Goal: Task Accomplishment & Management: Manage account settings

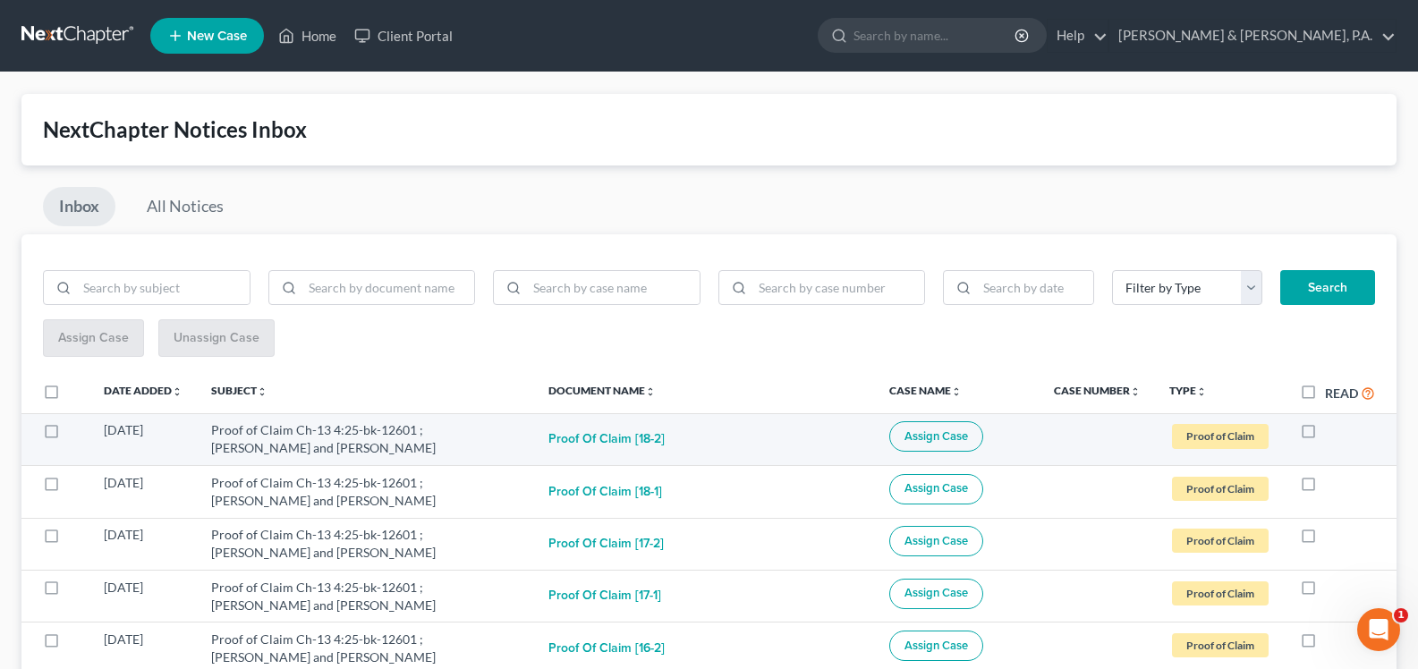
click at [1325, 435] on label at bounding box center [1325, 435] width 0 height 0
click at [1332, 433] on input "checkbox" at bounding box center [1338, 427] width 12 height 12
checkbox input "true"
click at [1325, 435] on label at bounding box center [1325, 435] width 0 height 0
click at [1332, 433] on input "checkbox" at bounding box center [1338, 427] width 12 height 12
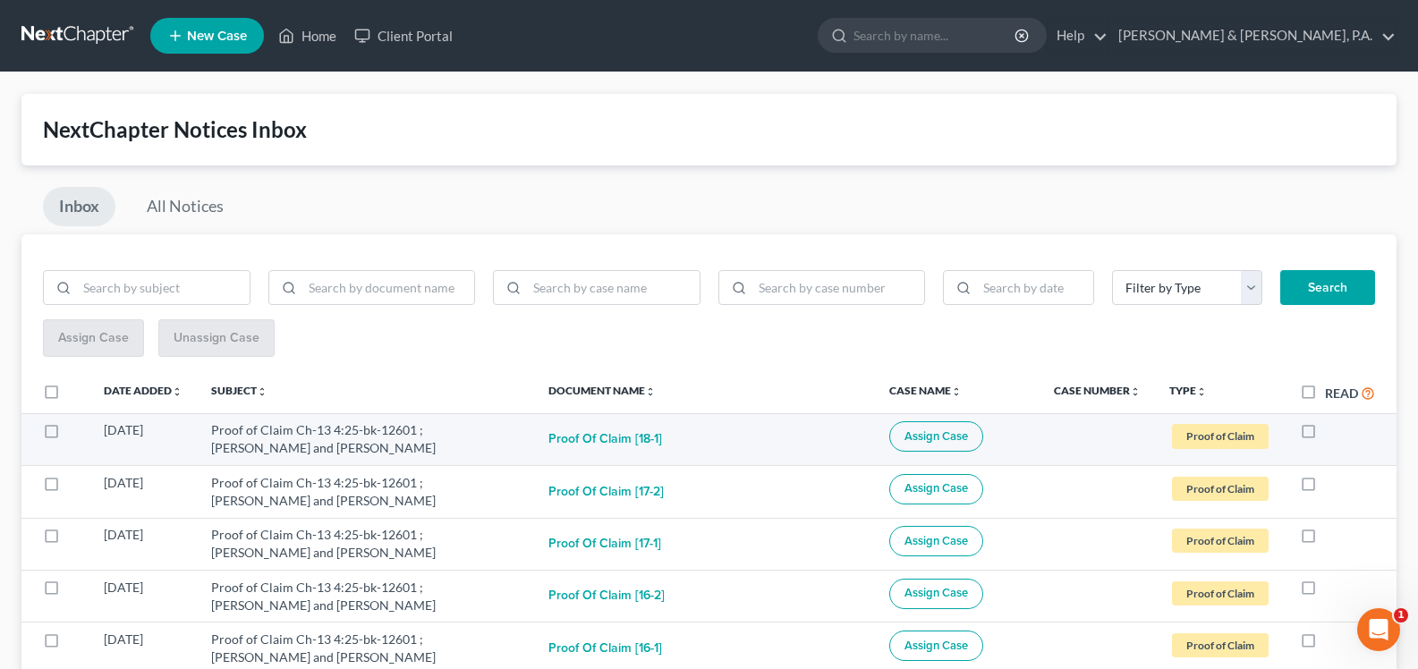
checkbox input "true"
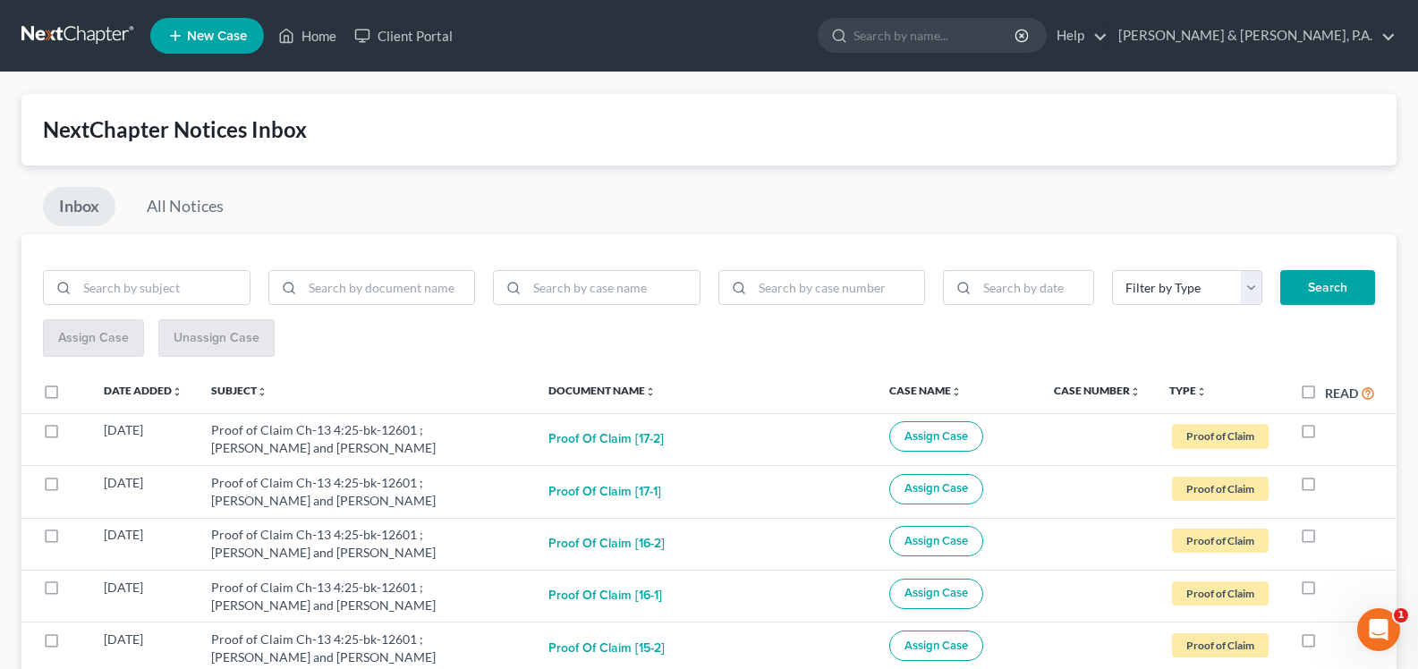
click at [1325, 435] on label at bounding box center [1325, 435] width 0 height 0
click at [1332, 433] on input "checkbox" at bounding box center [1338, 427] width 12 height 12
checkbox input "true"
click at [1325, 435] on label at bounding box center [1325, 435] width 0 height 0
click at [1332, 433] on input "checkbox" at bounding box center [1338, 427] width 12 height 12
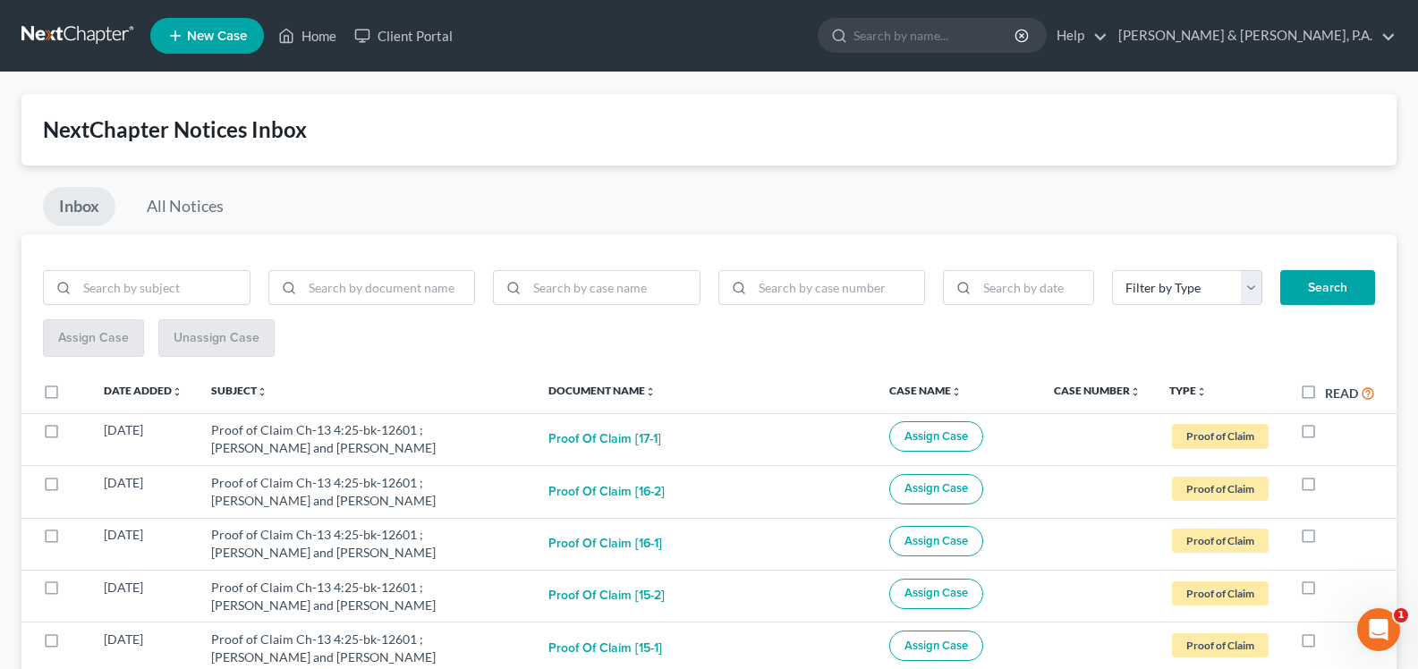
checkbox input "true"
click at [1325, 435] on label at bounding box center [1325, 435] width 0 height 0
click at [1332, 433] on input "checkbox" at bounding box center [1338, 427] width 12 height 12
checkbox input "true"
click at [1325, 435] on label at bounding box center [1325, 435] width 0 height 0
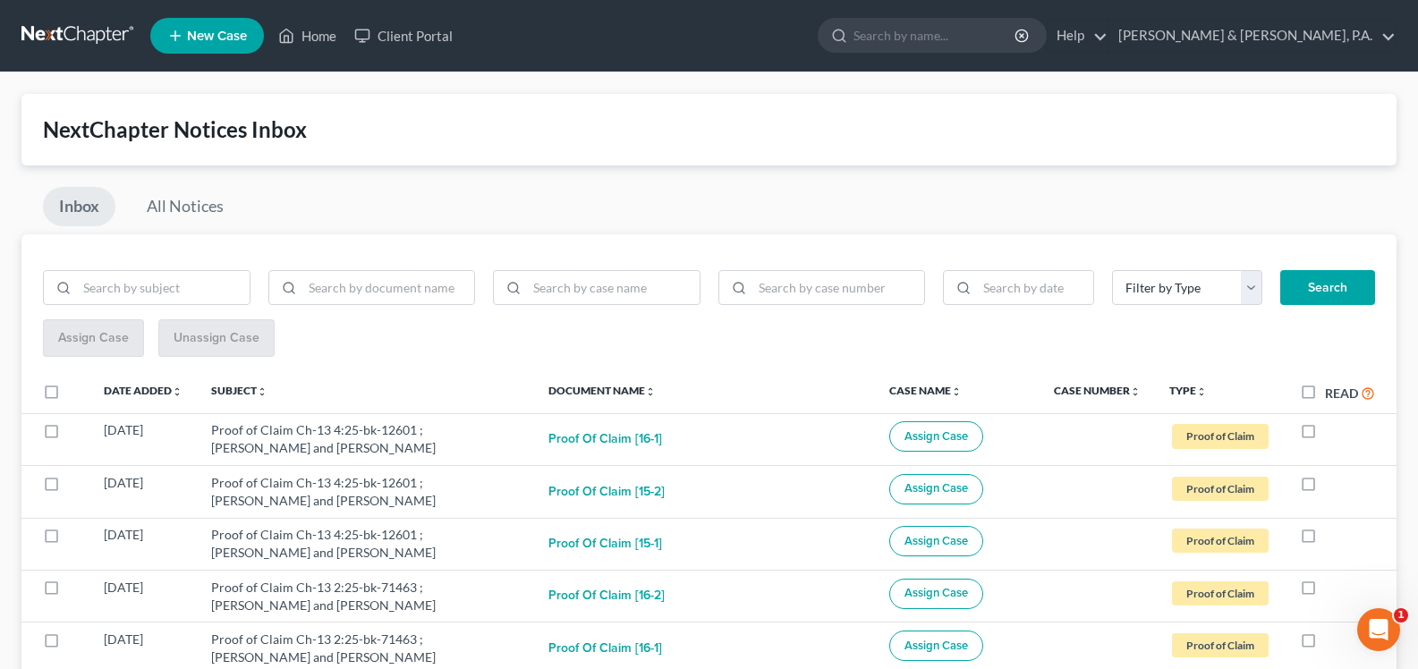
click at [1332, 433] on input "checkbox" at bounding box center [1338, 427] width 12 height 12
checkbox input "true"
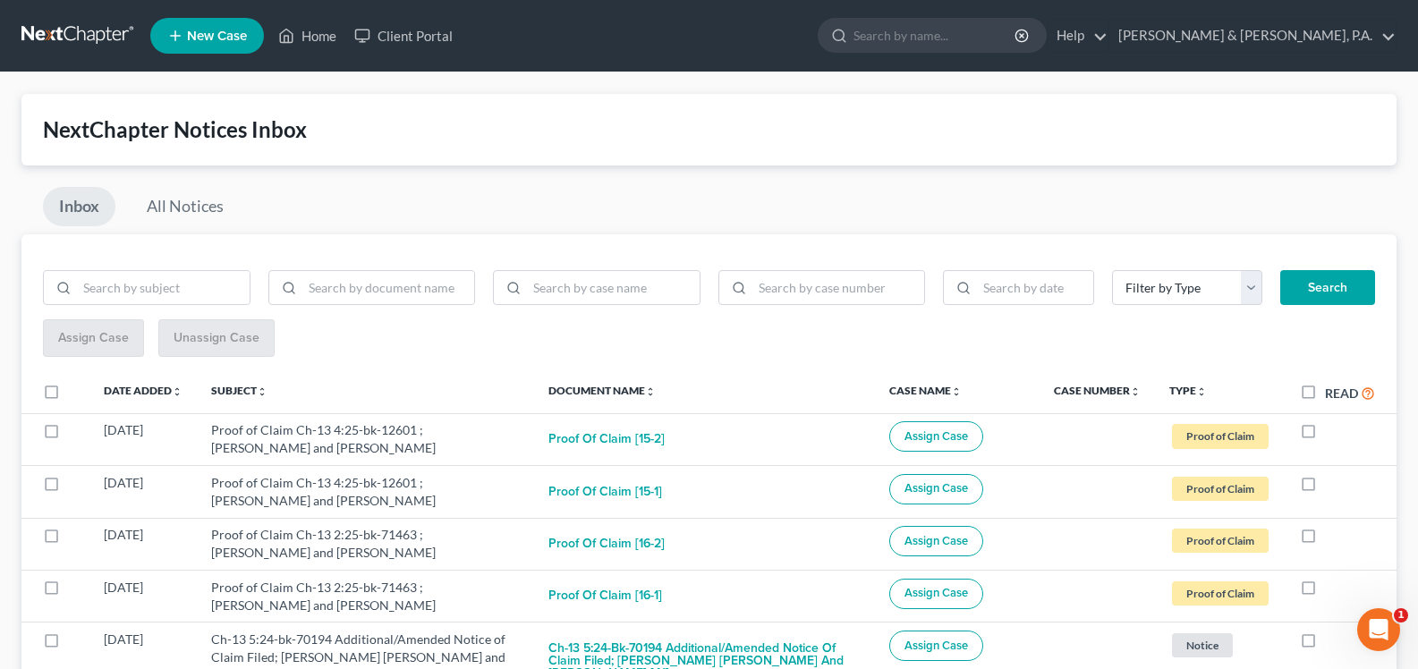
click at [1325, 435] on label at bounding box center [1325, 435] width 0 height 0
click at [1332, 433] on input "checkbox" at bounding box center [1338, 427] width 12 height 12
checkbox input "true"
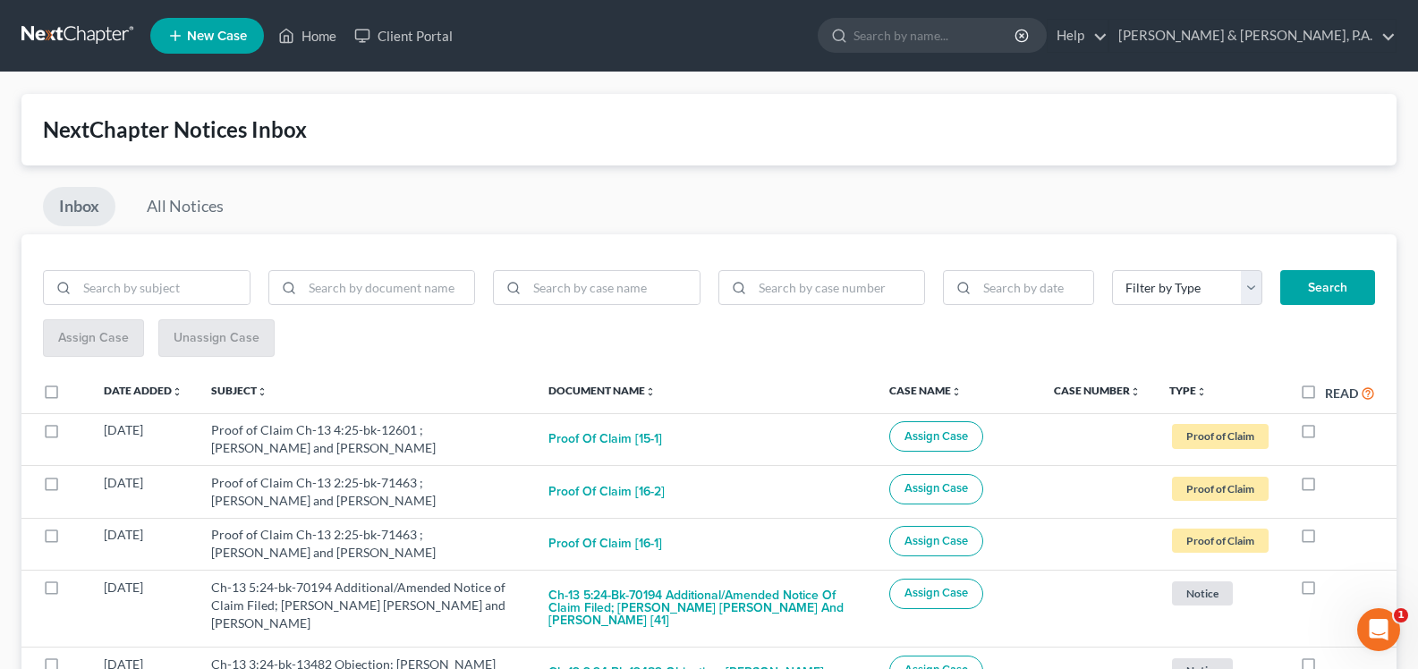
click at [1325, 435] on label at bounding box center [1325, 435] width 0 height 0
click at [1332, 433] on input "checkbox" at bounding box center [1338, 427] width 12 height 12
checkbox input "true"
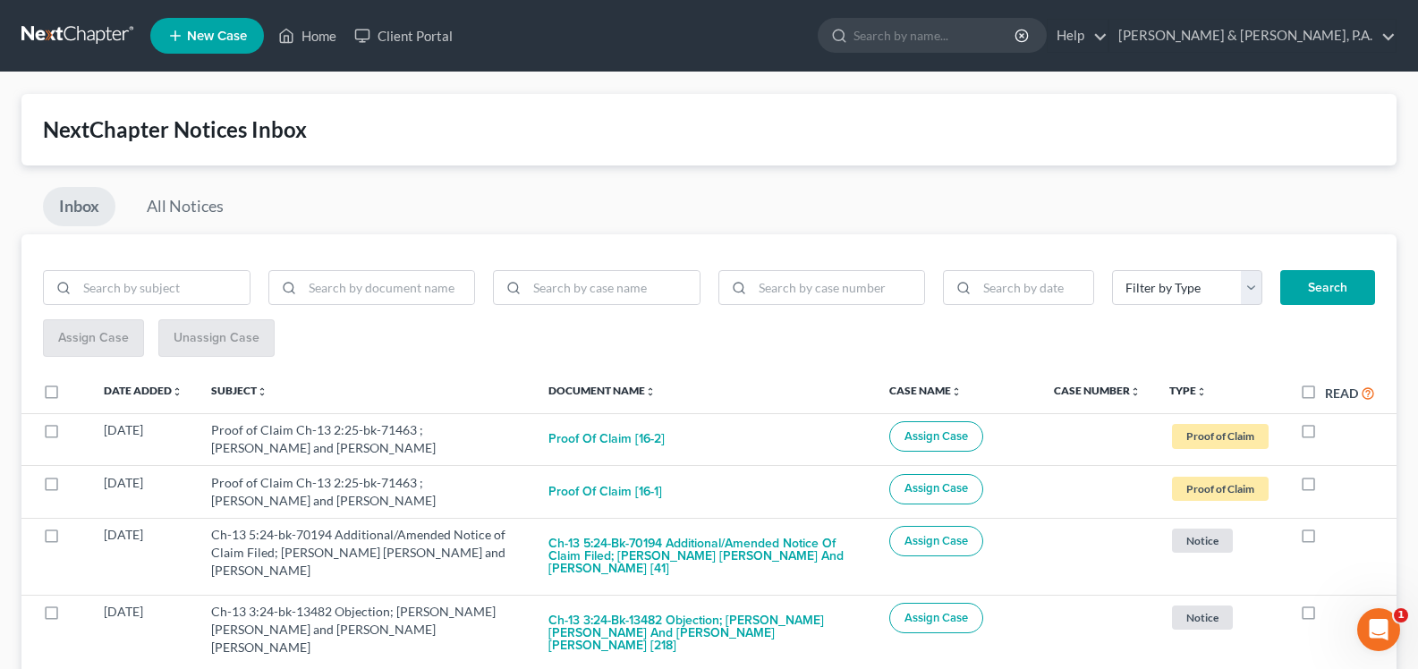
click at [1325, 435] on label at bounding box center [1325, 435] width 0 height 0
click at [1332, 433] on input "checkbox" at bounding box center [1338, 427] width 12 height 12
checkbox input "true"
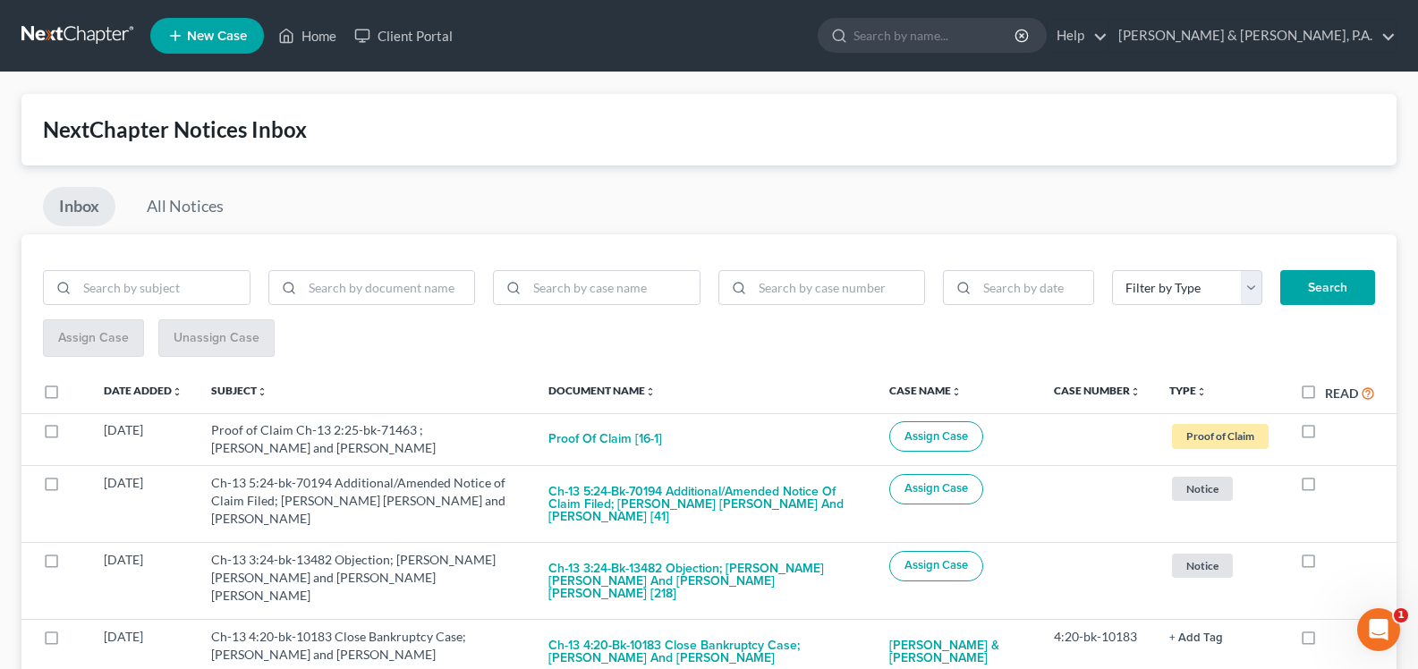
click at [1325, 435] on label at bounding box center [1325, 435] width 0 height 0
click at [1332, 433] on input "checkbox" at bounding box center [1338, 427] width 12 height 12
checkbox input "true"
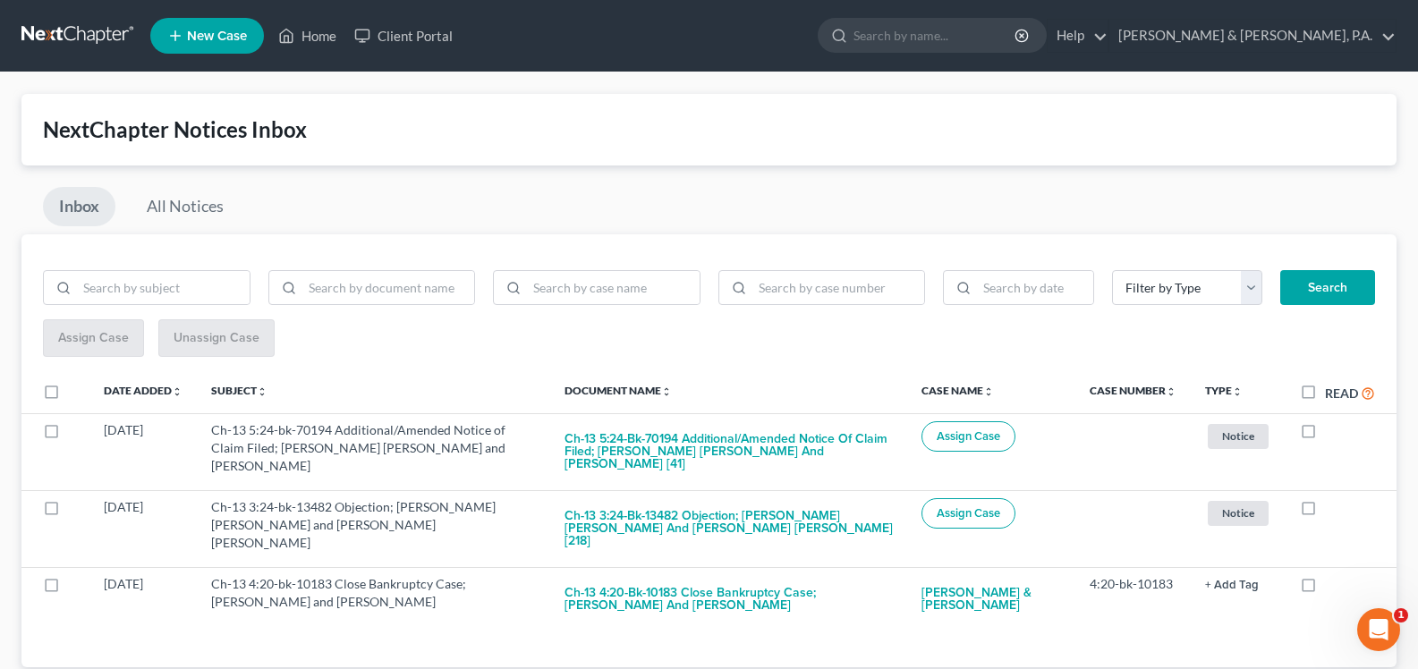
click at [1325, 435] on label at bounding box center [1325, 435] width 0 height 0
click at [1332, 433] on input "checkbox" at bounding box center [1338, 427] width 12 height 12
checkbox input "true"
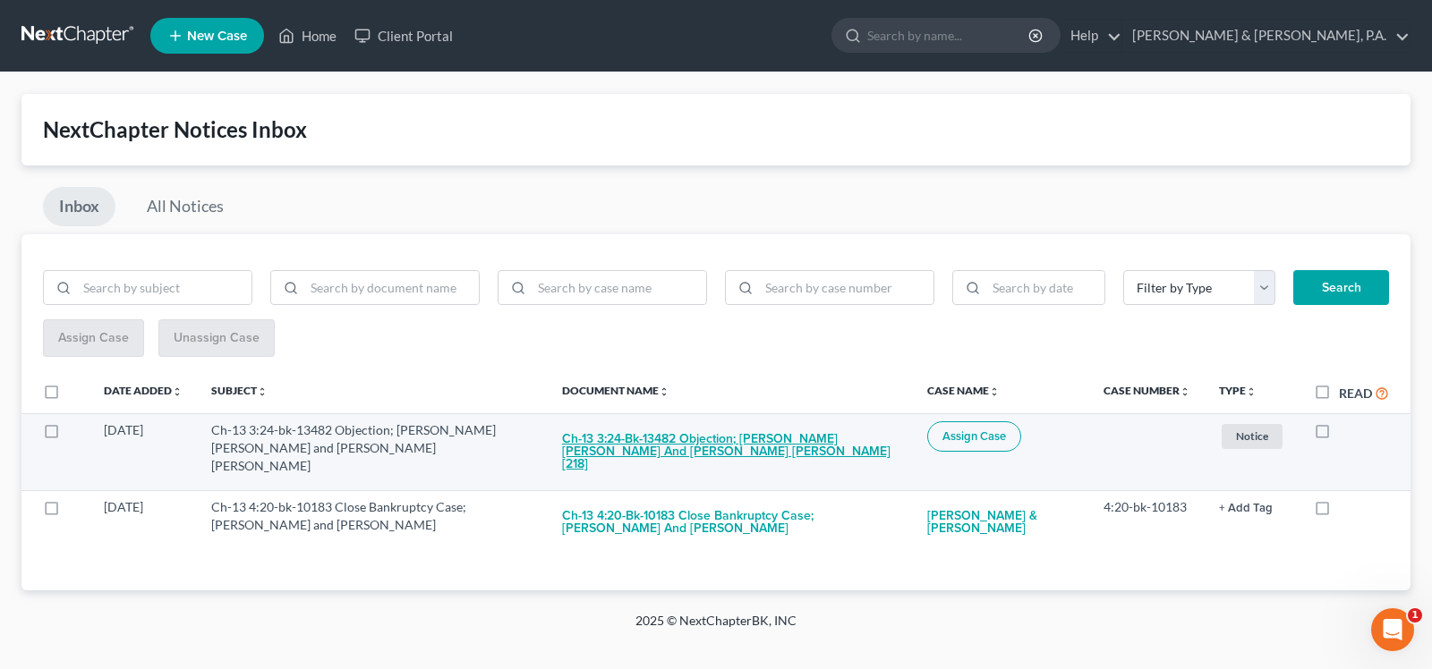
click at [763, 446] on button "Ch-13 3:24-bk-13482 Objection; Adam Keith Nichols and Blessie Jane Nichols [218]" at bounding box center [730, 451] width 336 height 61
checkbox input "true"
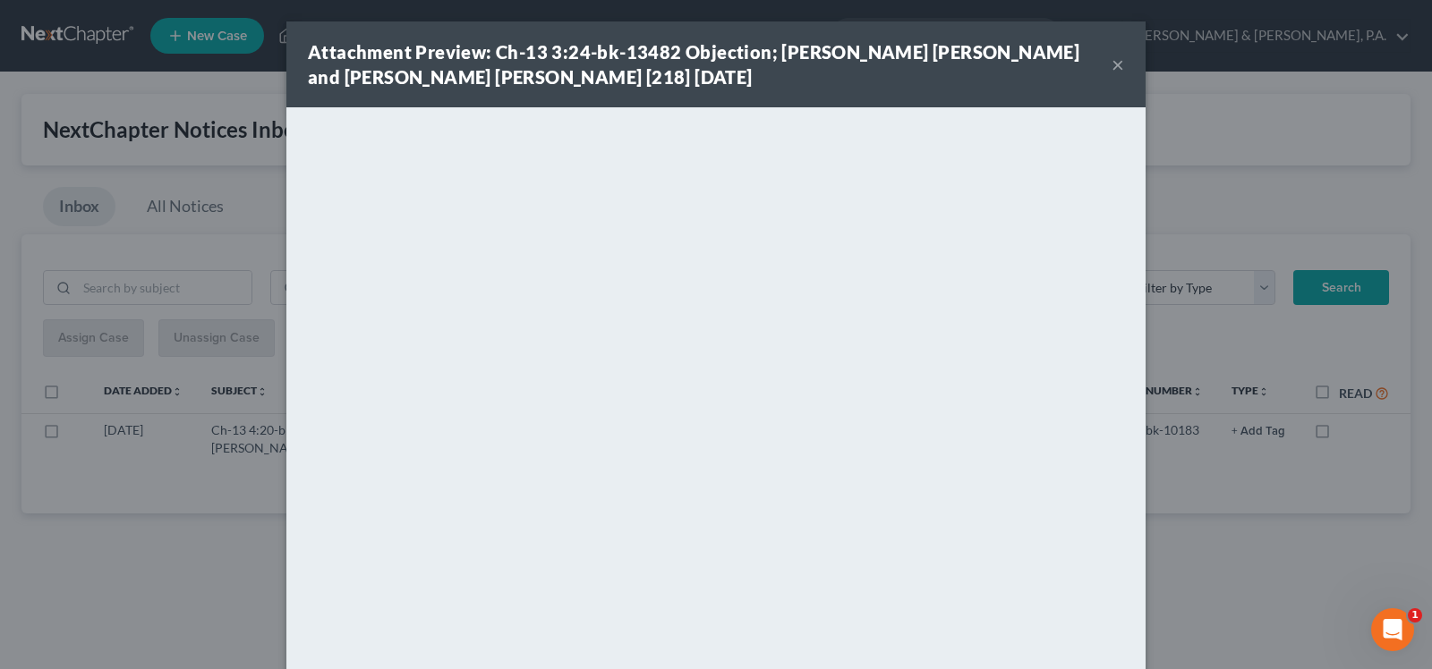
click at [1111, 54] on button "×" at bounding box center [1117, 64] width 13 height 21
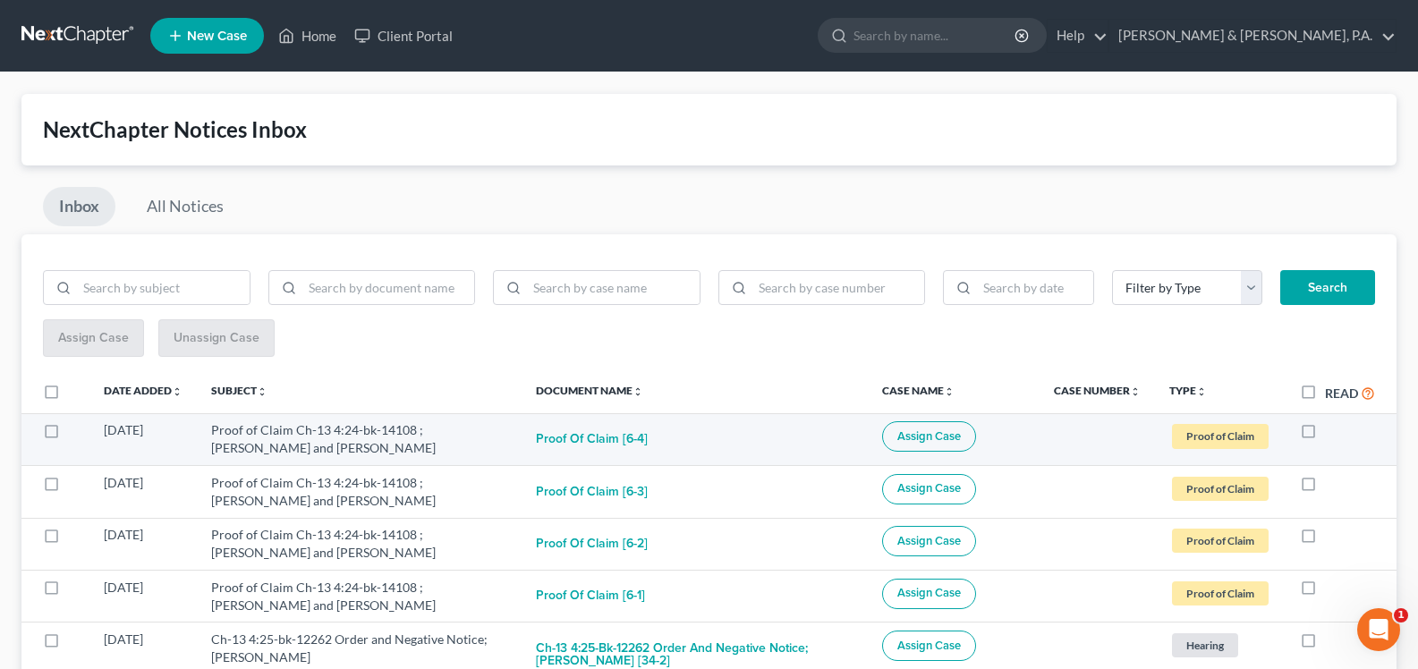
click at [1325, 435] on label at bounding box center [1325, 435] width 0 height 0
click at [1332, 432] on input "checkbox" at bounding box center [1338, 427] width 12 height 12
checkbox input "true"
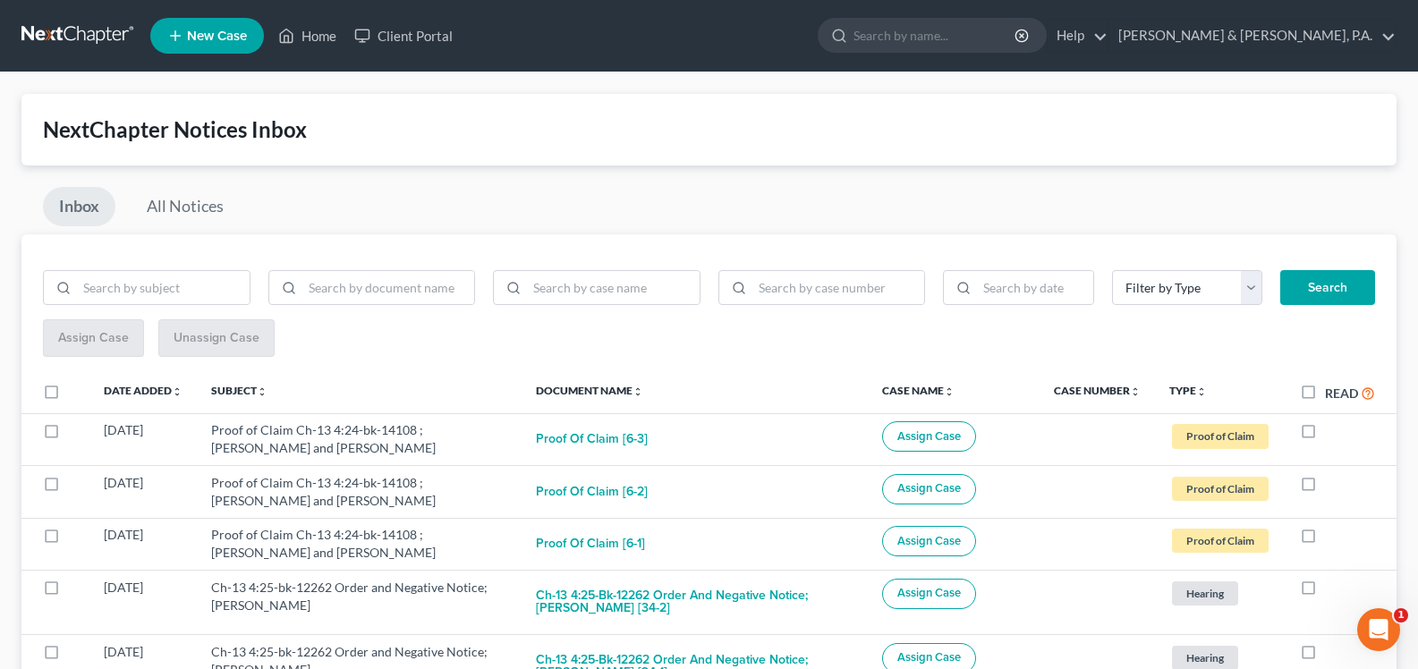
click at [1325, 435] on label at bounding box center [1325, 435] width 0 height 0
click at [1332, 432] on input "checkbox" at bounding box center [1338, 427] width 12 height 12
checkbox input "true"
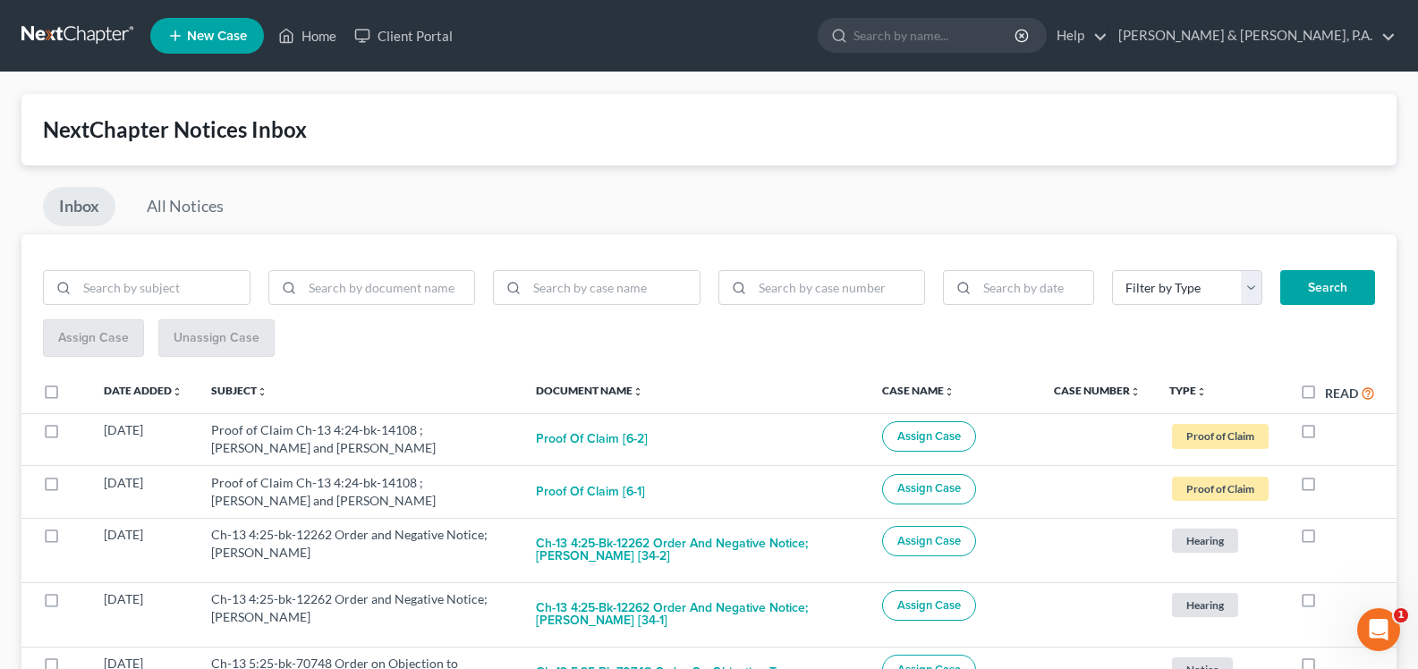
click at [1325, 435] on label at bounding box center [1325, 435] width 0 height 0
click at [1332, 432] on input "checkbox" at bounding box center [1338, 427] width 12 height 12
checkbox input "true"
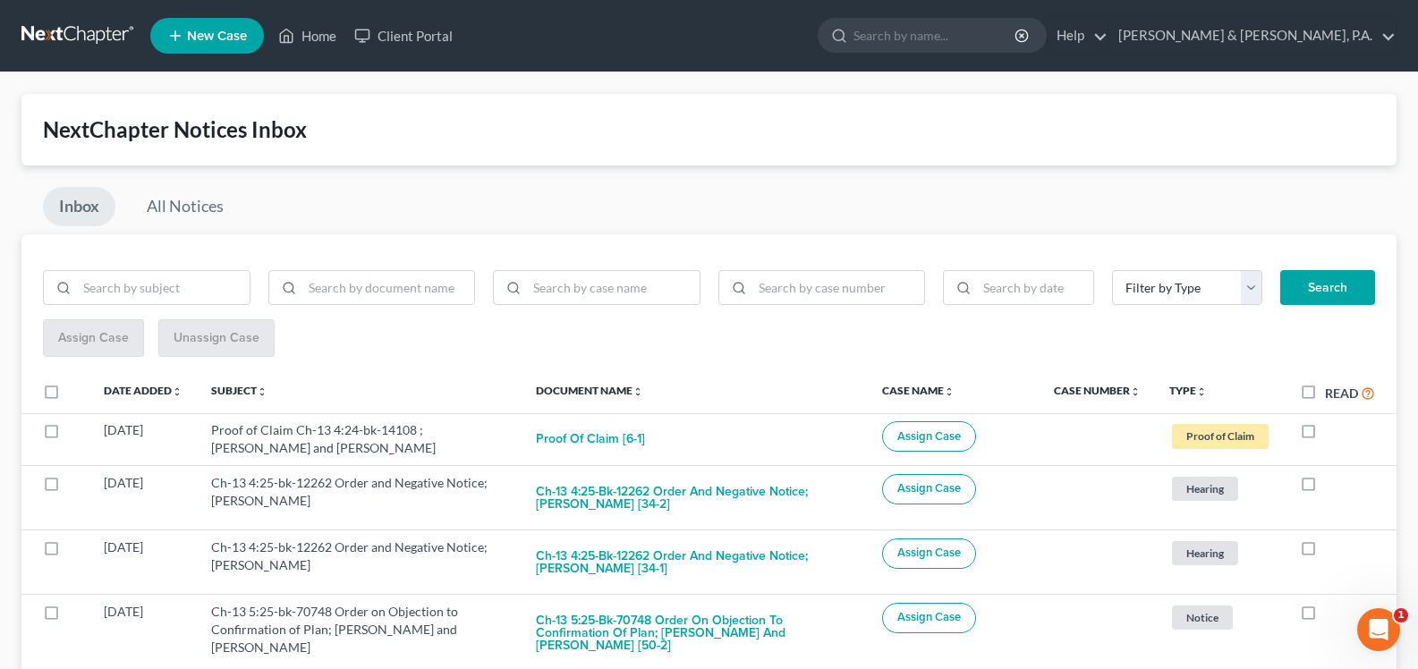
click at [1325, 435] on label at bounding box center [1325, 435] width 0 height 0
click at [1332, 432] on input "checkbox" at bounding box center [1338, 427] width 12 height 12
checkbox input "true"
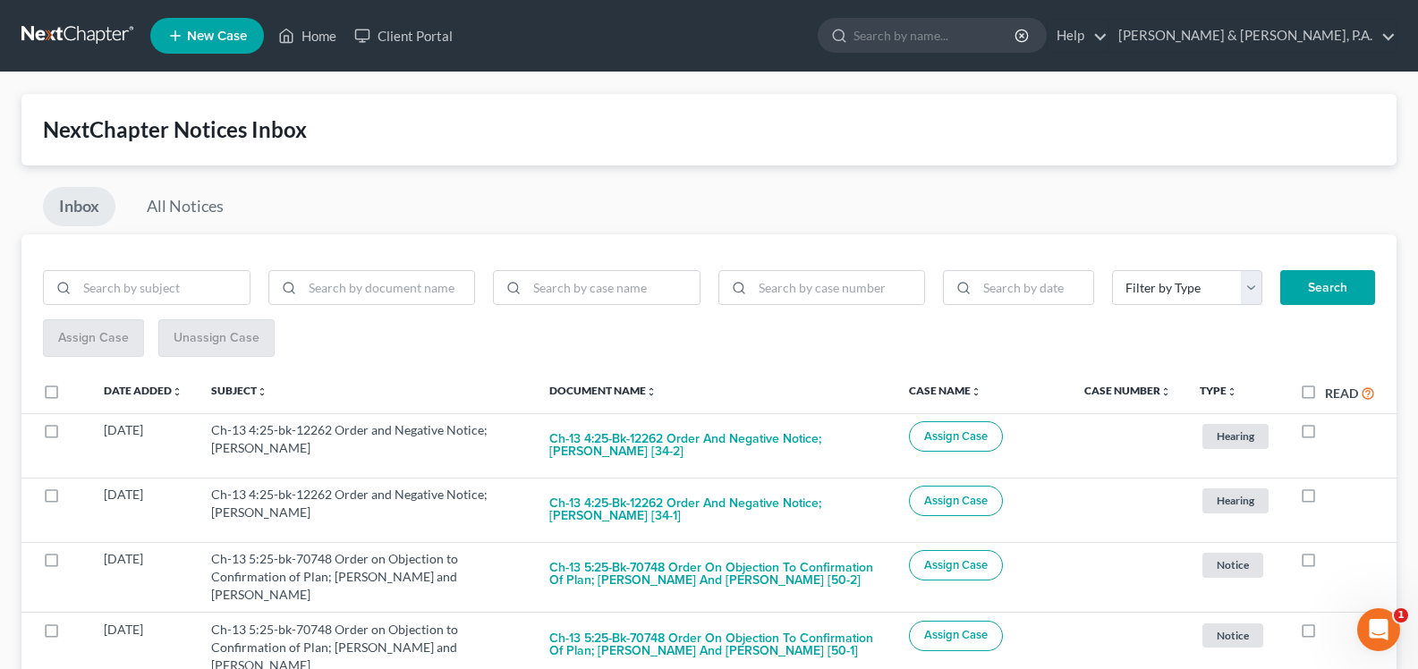
click at [1325, 435] on label at bounding box center [1325, 435] width 0 height 0
click at [1332, 432] on input "checkbox" at bounding box center [1338, 427] width 12 height 12
checkbox input "true"
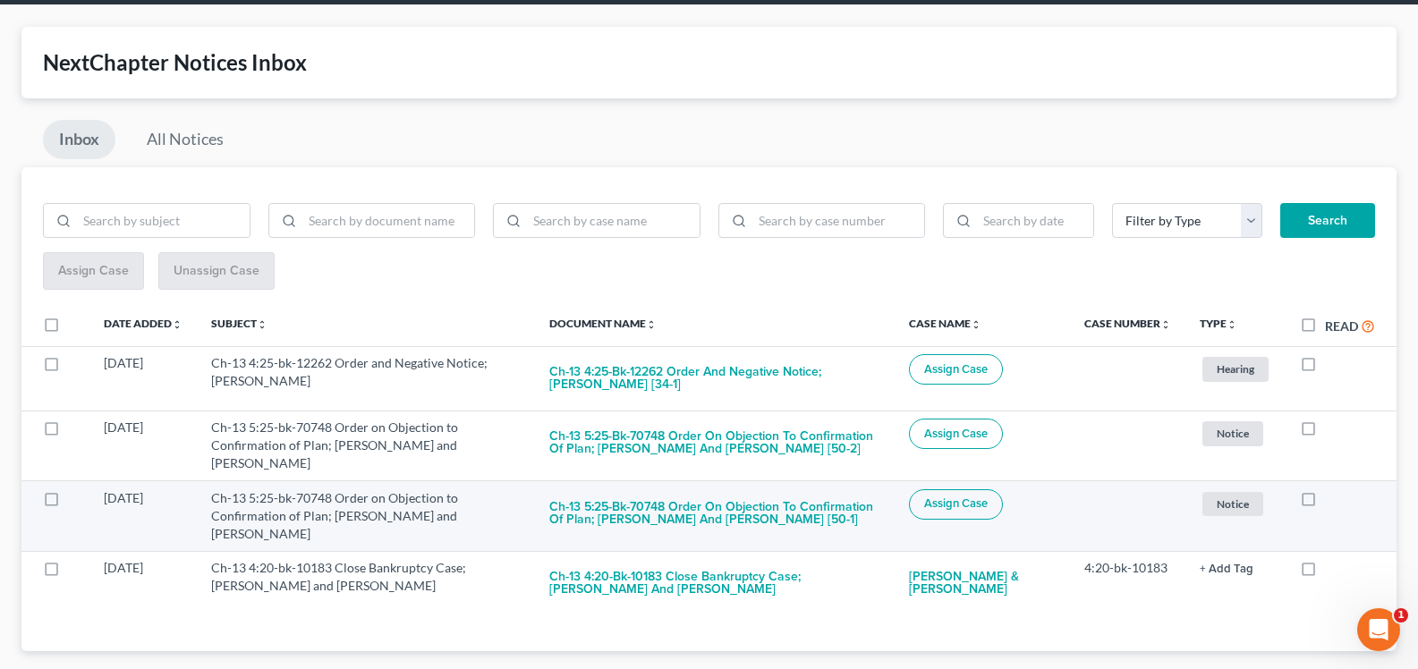
scroll to position [68, 0]
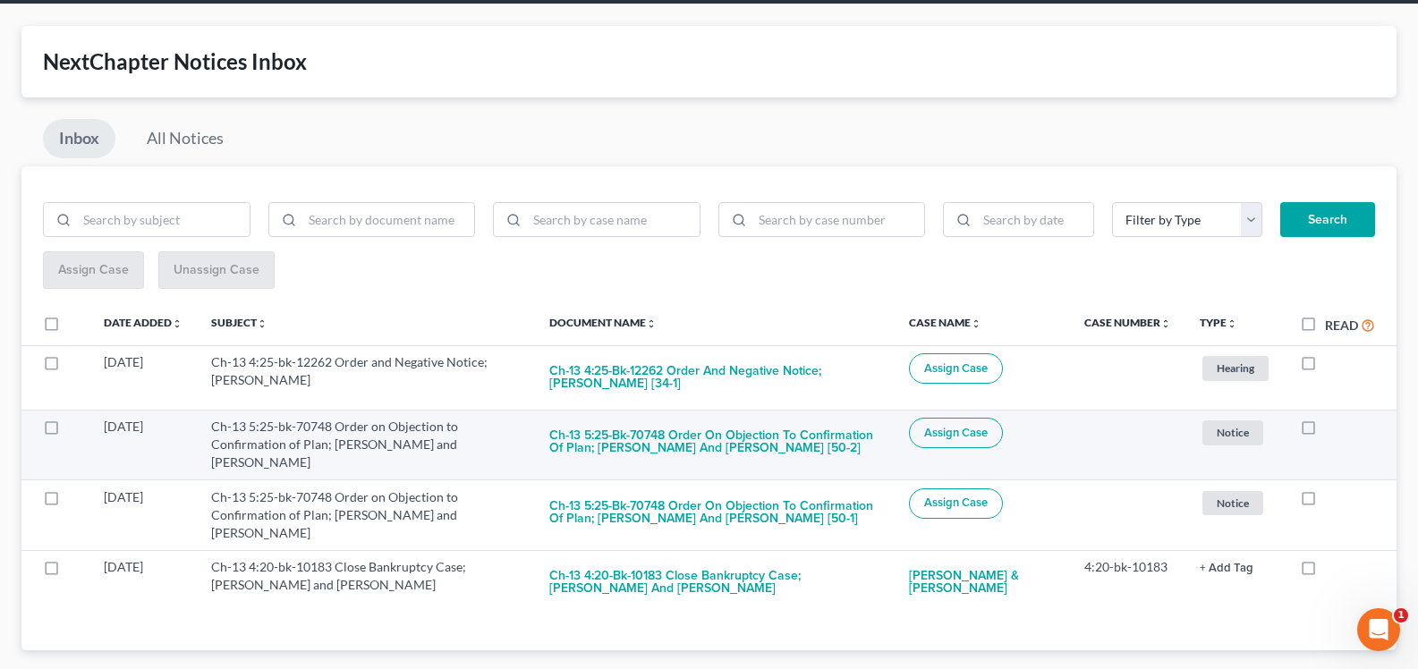
click at [1325, 431] on label at bounding box center [1325, 431] width 0 height 0
click at [1332, 430] on input "checkbox" at bounding box center [1338, 424] width 12 height 12
checkbox input "true"
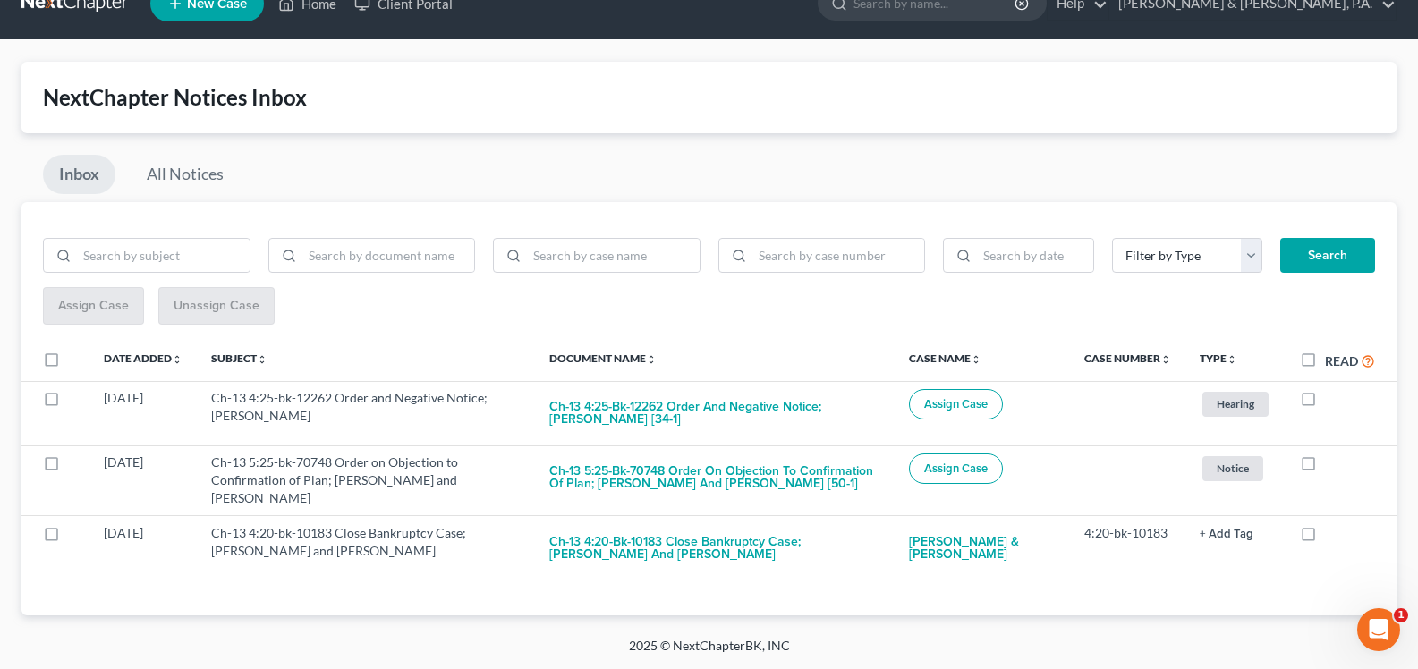
scroll to position [32, 0]
